Goal: Task Accomplishment & Management: Manage account settings

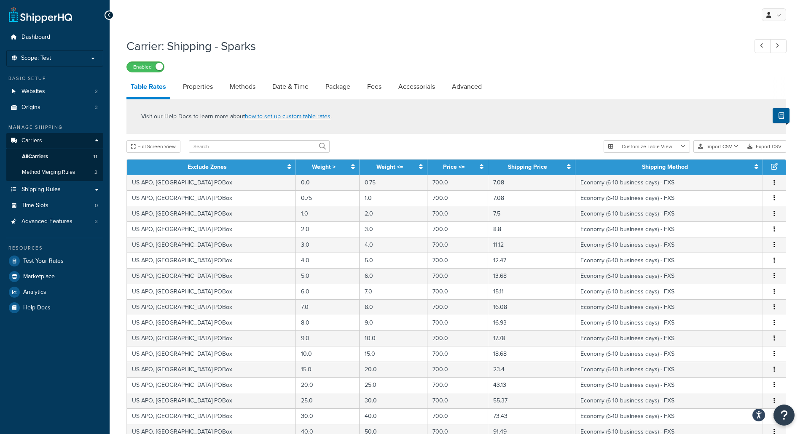
select select "25"
select select "HIGHEST"
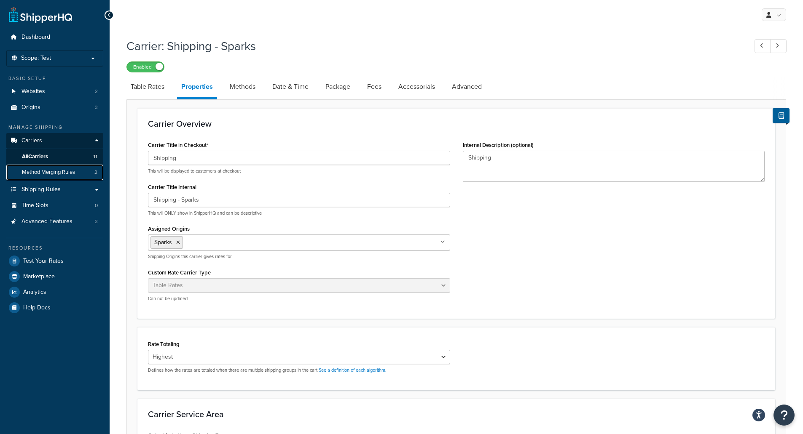
click at [86, 173] on link "Method Merging Rules 2" at bounding box center [54, 173] width 97 height 16
click at [252, 84] on link "Methods" at bounding box center [242, 87] width 34 height 20
select select "25"
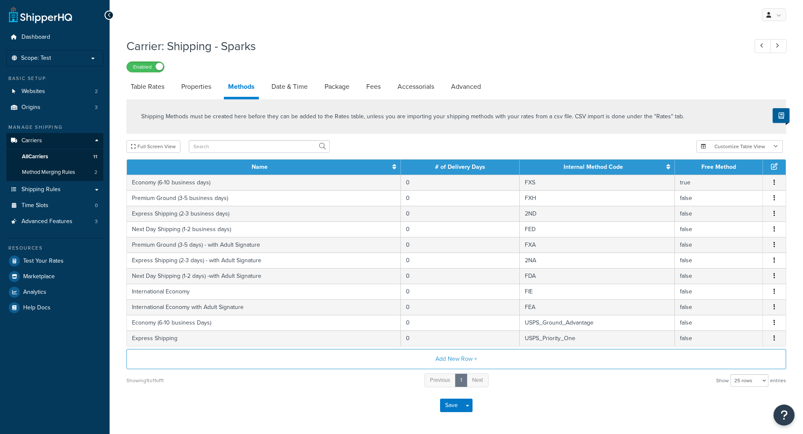
select select "25"
click at [64, 113] on link "Origins 3" at bounding box center [54, 108] width 97 height 16
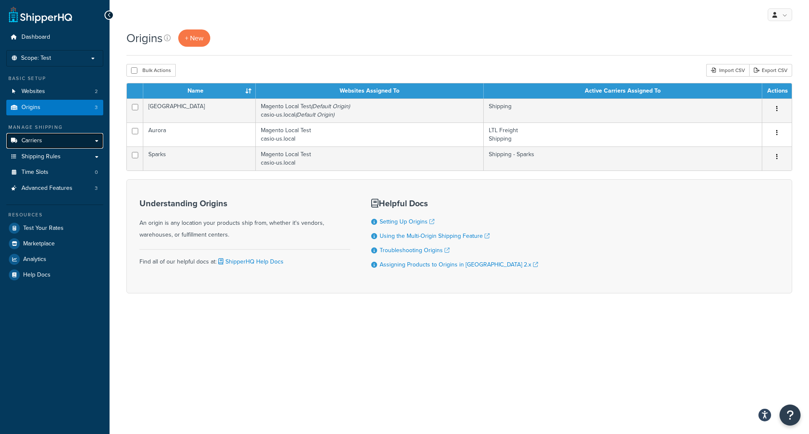
click at [37, 145] on link "Carriers" at bounding box center [54, 141] width 97 height 16
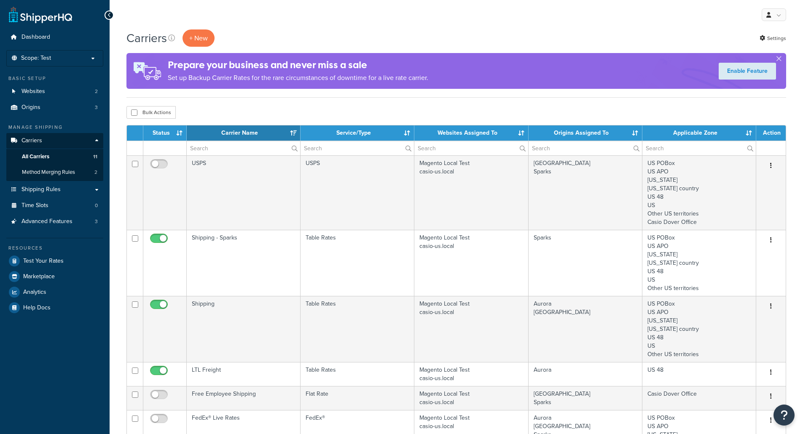
select select "15"
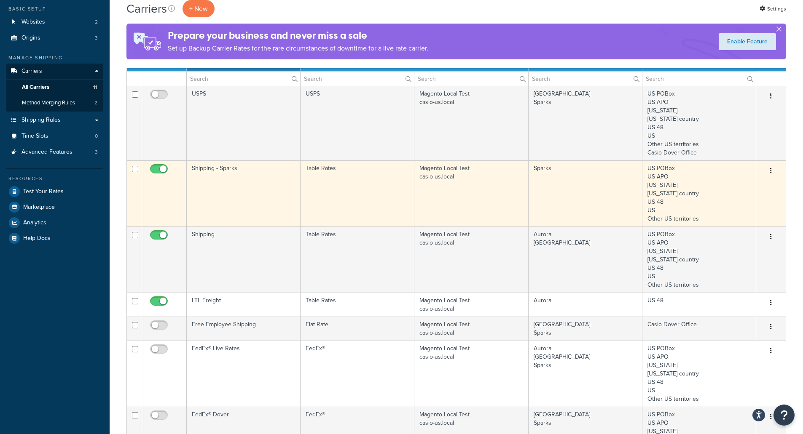
scroll to position [84, 0]
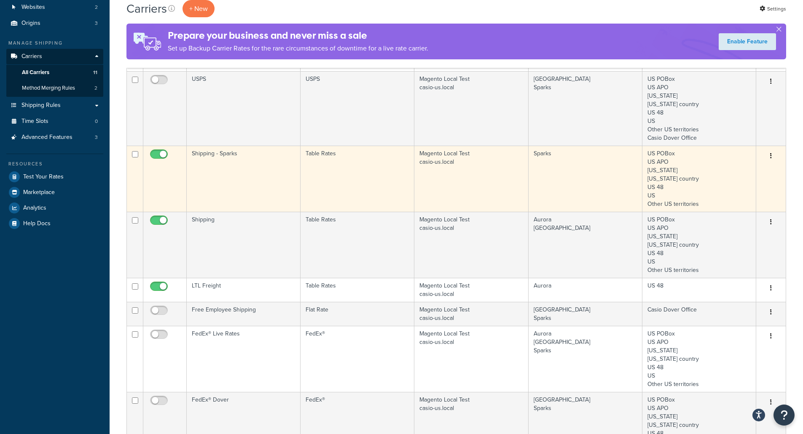
click at [767, 152] on button "button" at bounding box center [771, 156] width 12 height 13
click at [724, 171] on link "Edit" at bounding box center [736, 172] width 67 height 17
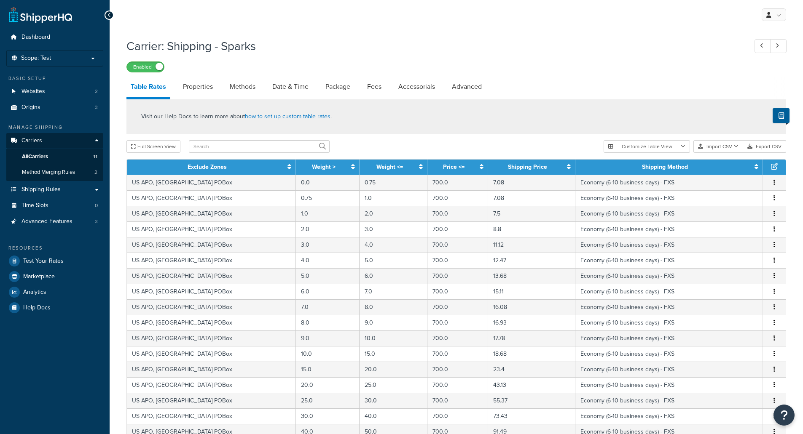
select select "25"
click at [214, 91] on link "Properties" at bounding box center [198, 87] width 38 height 20
select select "HIGHEST"
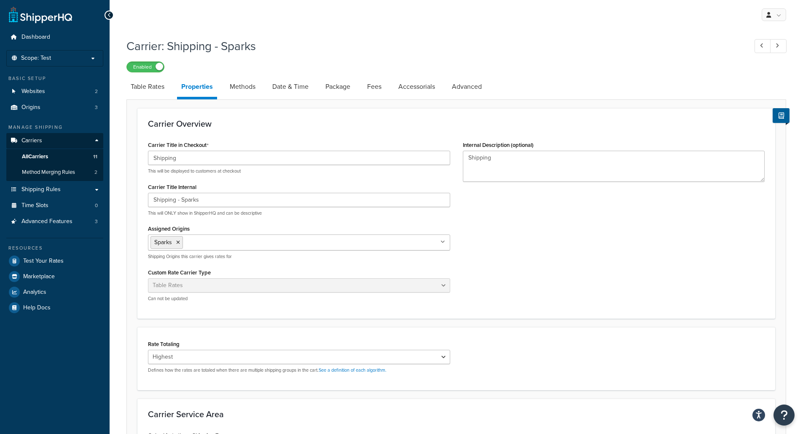
click at [236, 231] on div "Assigned Origins Sparks All Origins Dover Aurora Shipping Origins this carrier …" at bounding box center [299, 241] width 302 height 37
click at [234, 237] on ul "Sparks" at bounding box center [299, 243] width 302 height 16
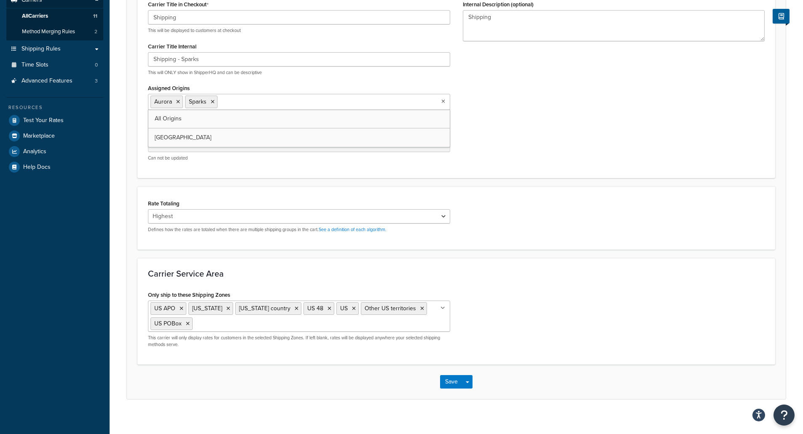
scroll to position [148, 0]
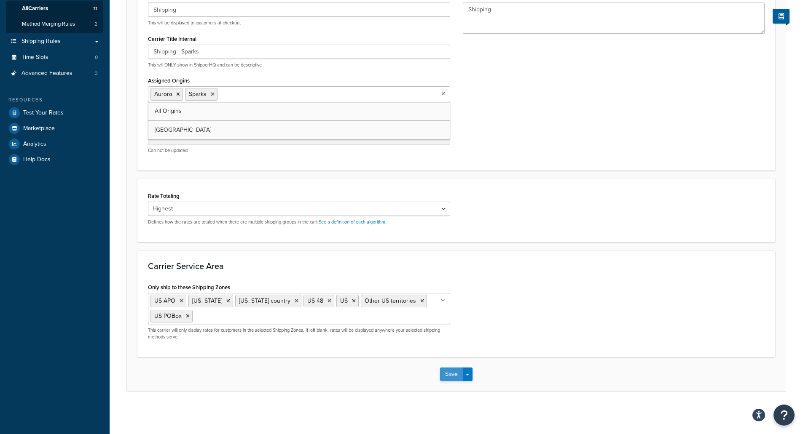
click at [446, 370] on button "Save" at bounding box center [451, 374] width 23 height 13
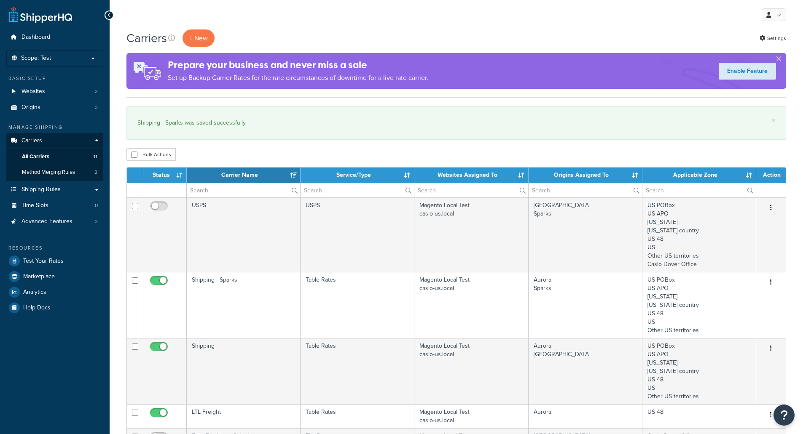
select select "15"
click at [54, 187] on span "Shipping Rules" at bounding box center [40, 189] width 39 height 7
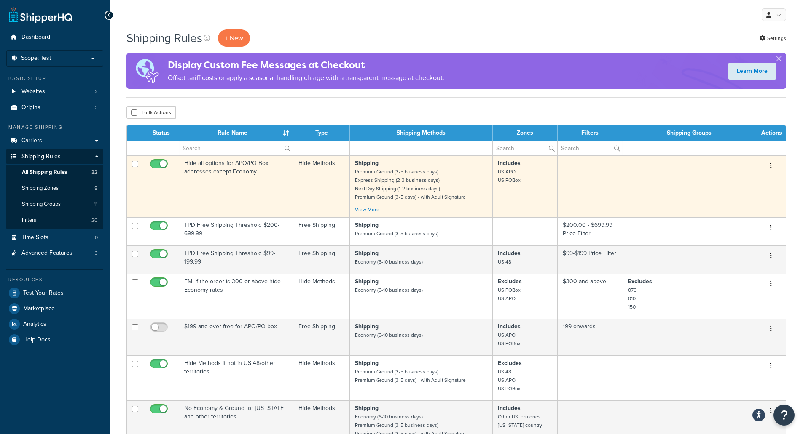
click at [212, 174] on td "Hide all options for APO/PO Box addresses except Economy" at bounding box center [236, 186] width 114 height 62
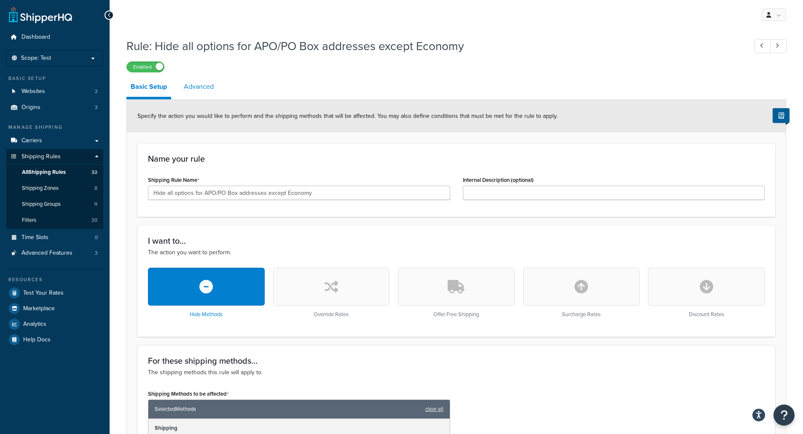
click at [206, 83] on link "Advanced" at bounding box center [198, 87] width 38 height 20
